Goal: Information Seeking & Learning: Understand process/instructions

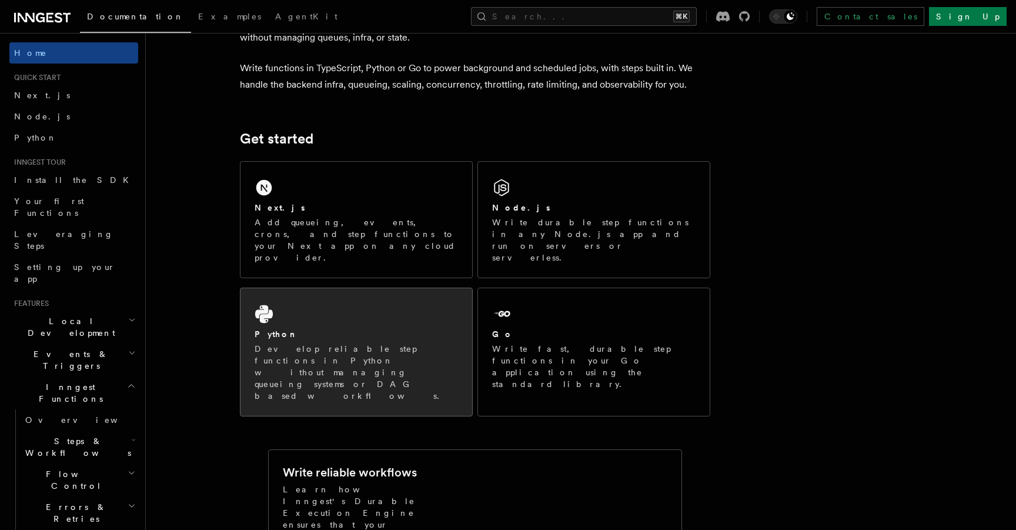
scroll to position [123, 0]
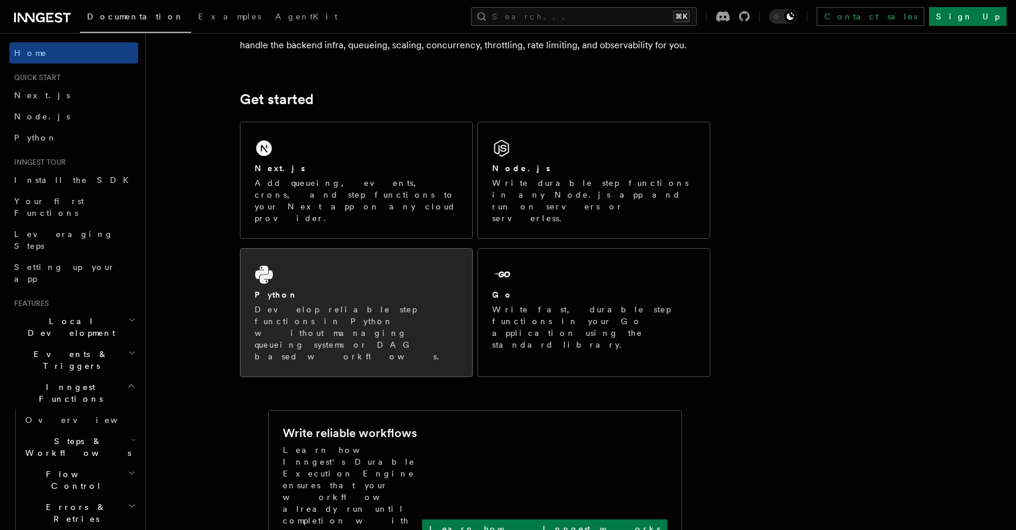
click at [332, 289] on div "Python" at bounding box center [355, 295] width 203 height 12
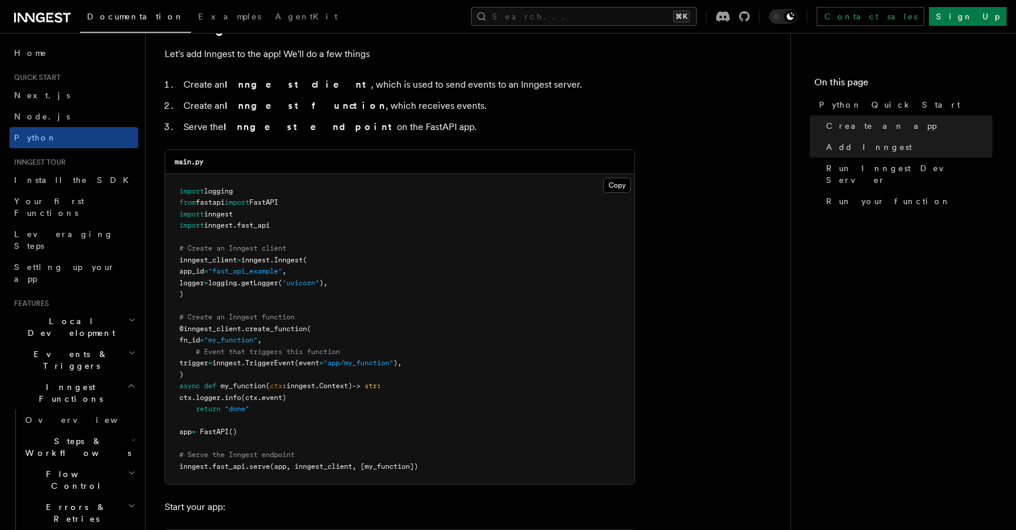
scroll to position [743, 0]
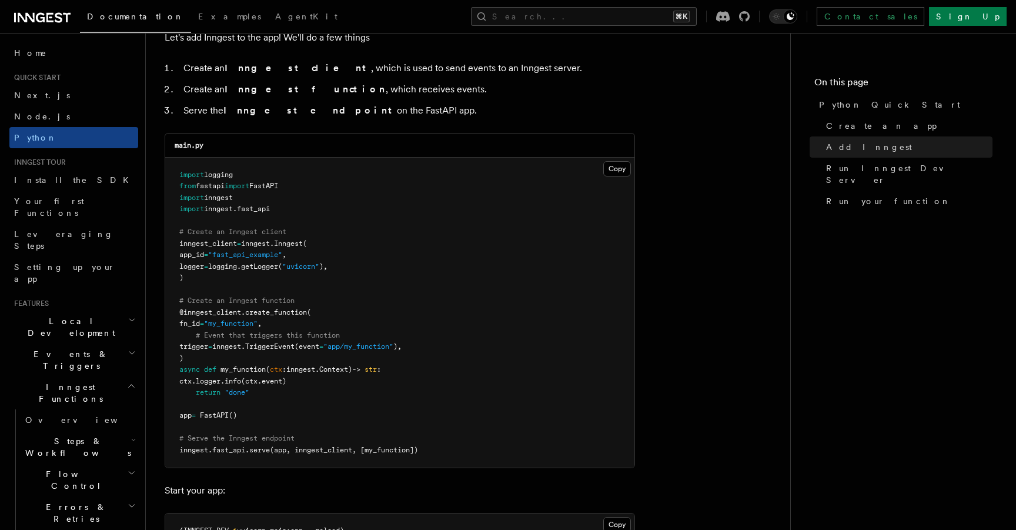
click at [270, 243] on span "inngest" at bounding box center [255, 243] width 29 height 8
click at [245, 249] on pre "import logging from fastapi import FastAPI import inngest import inngest . fast…" at bounding box center [399, 313] width 469 height 310
click at [270, 244] on span "inngest" at bounding box center [255, 243] width 29 height 8
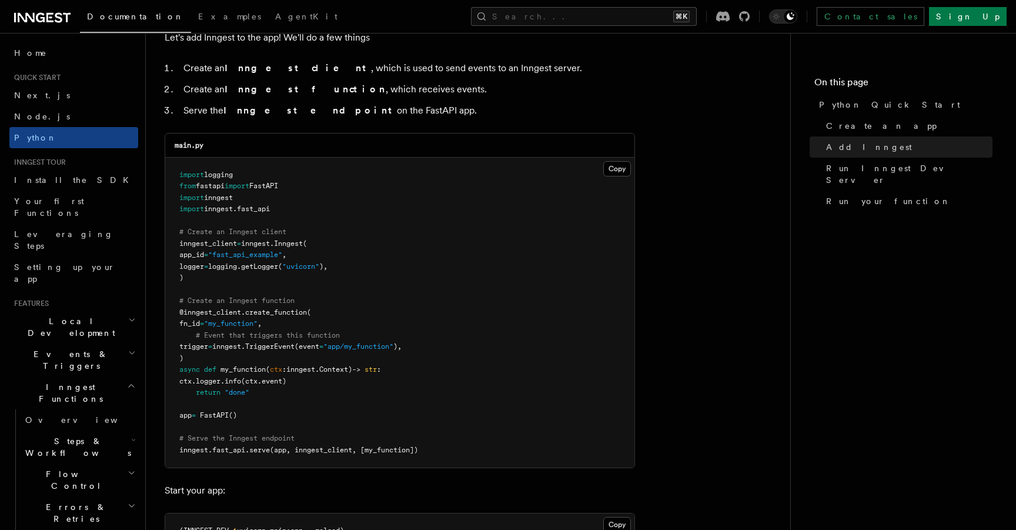
click at [223, 241] on span "inngest_client" at bounding box center [208, 243] width 58 height 8
click at [273, 312] on span "create_function" at bounding box center [276, 312] width 62 height 8
drag, startPoint x: 225, startPoint y: 324, endPoint x: 275, endPoint y: 325, distance: 50.0
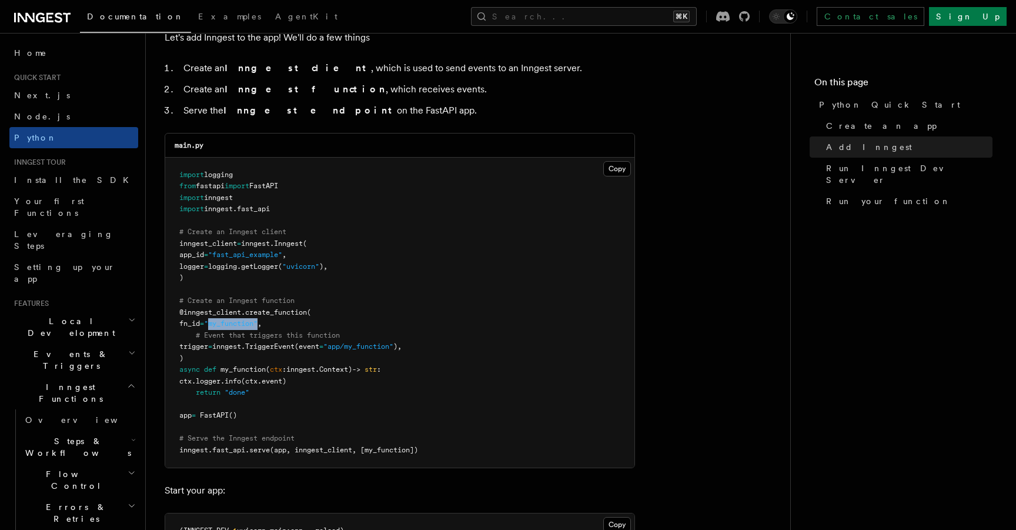
click at [257, 325] on span ""my_function"" at bounding box center [230, 323] width 53 height 8
drag, startPoint x: 247, startPoint y: 346, endPoint x: 396, endPoint y: 348, distance: 148.1
click at [396, 349] on span "trigger = inngest. TriggerEvent (event = "app/my_function" )," at bounding box center [290, 346] width 222 height 8
click at [393, 348] on span ""app/my_function"" at bounding box center [358, 346] width 70 height 8
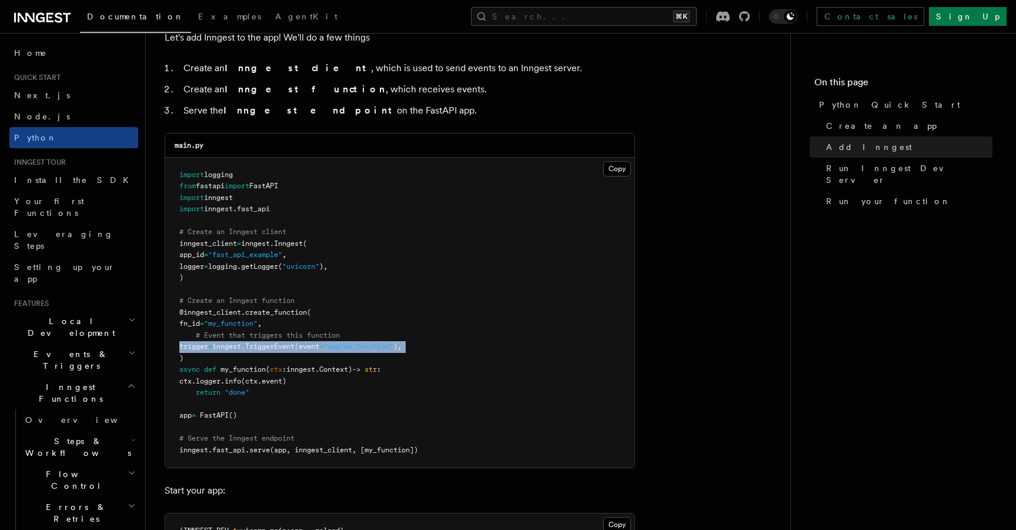
click at [393, 348] on span ""app/my_function"" at bounding box center [358, 346] width 70 height 8
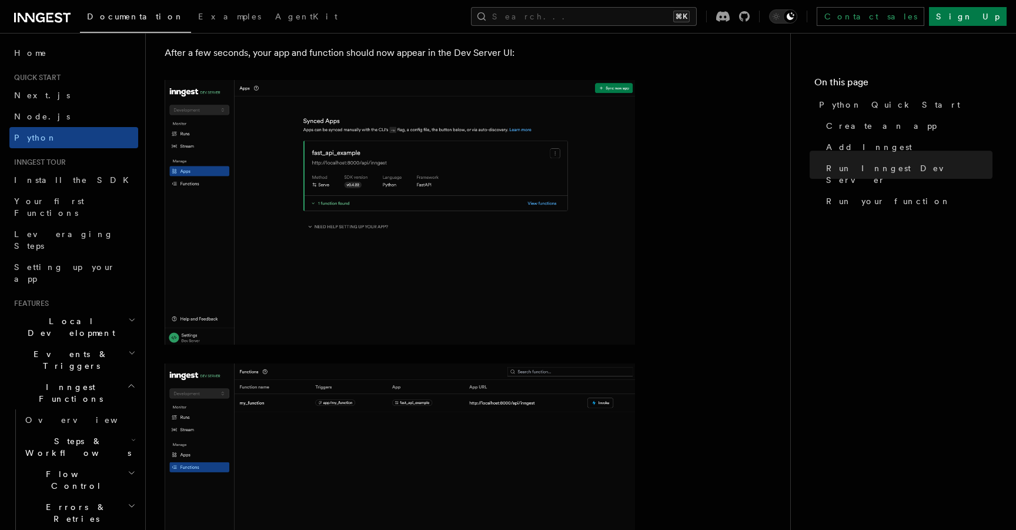
scroll to position [1694, 0]
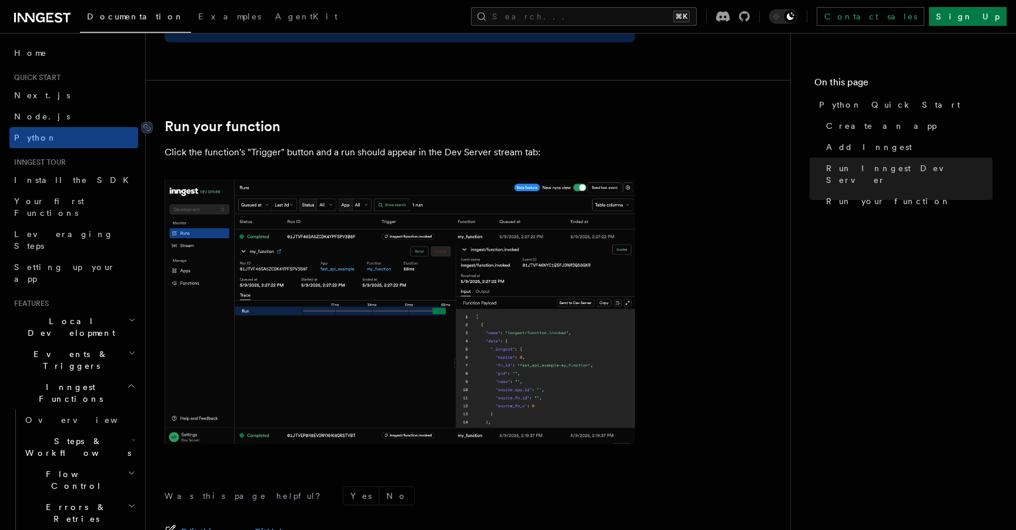
scroll to position [2292, 0]
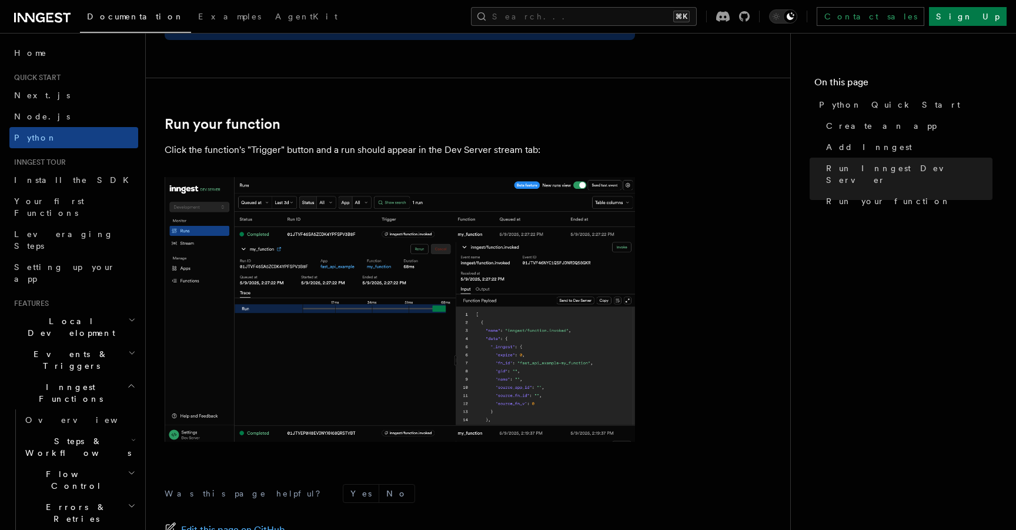
click at [84, 343] on h2 "Events & Triggers" at bounding box center [73, 359] width 129 height 33
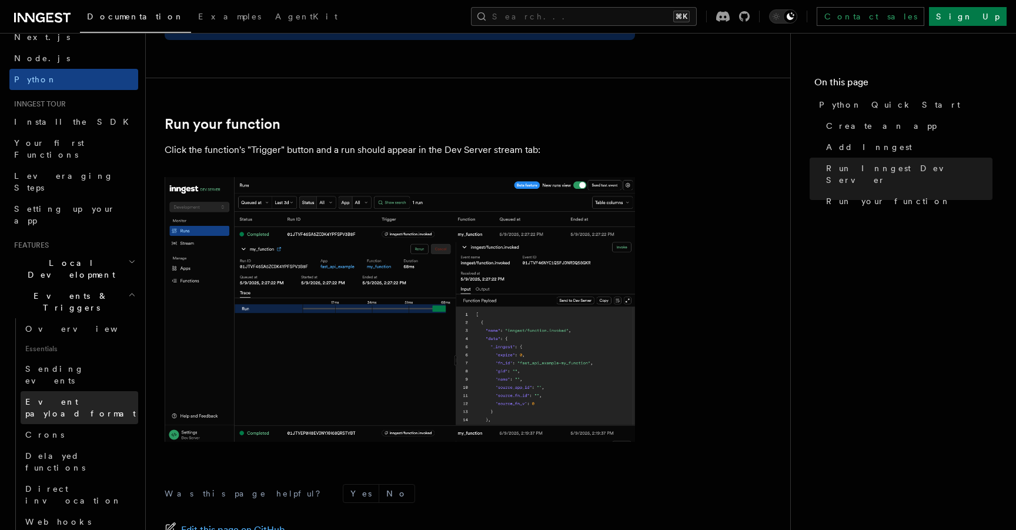
scroll to position [96, 0]
